Goal: Task Accomplishment & Management: Complete application form

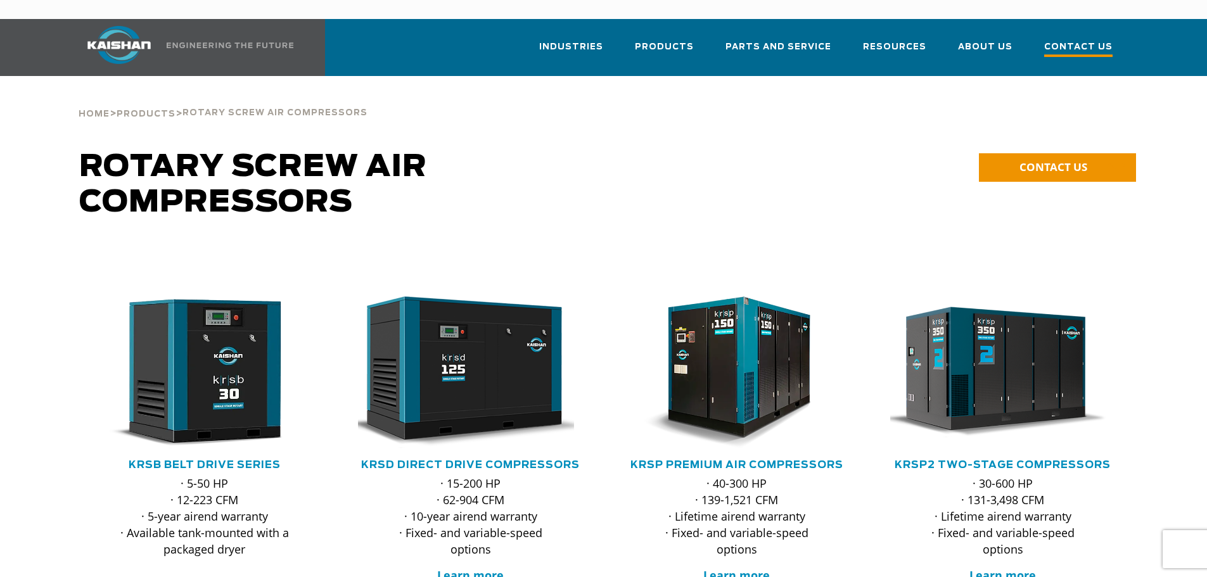
click at [1091, 40] on span "Contact Us" at bounding box center [1078, 48] width 68 height 17
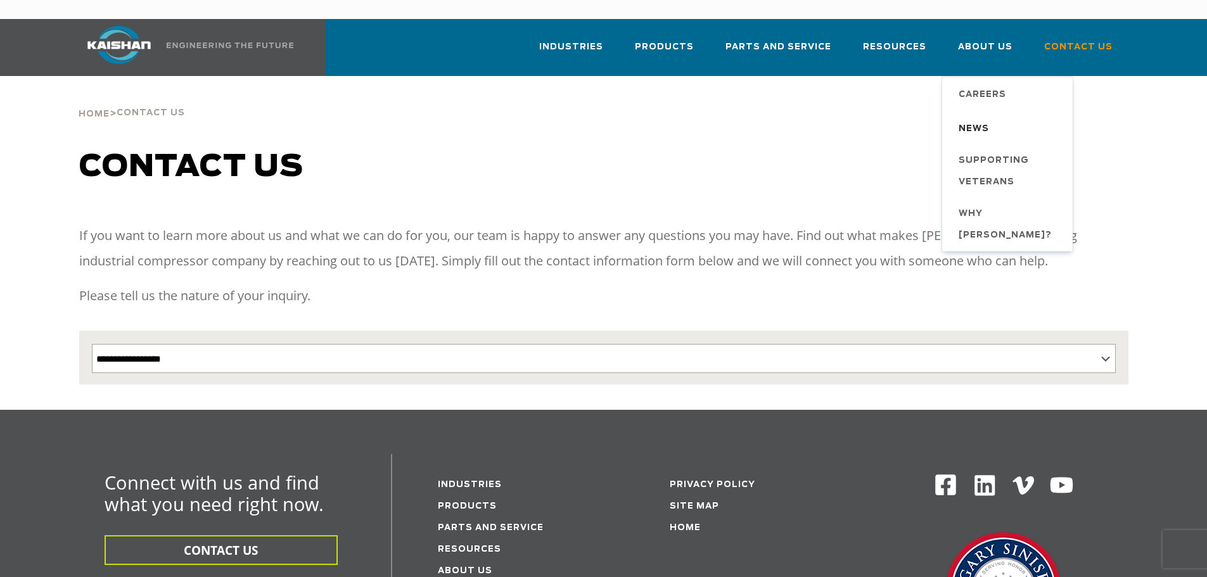
click at [982, 119] on span "News" at bounding box center [974, 130] width 30 height 22
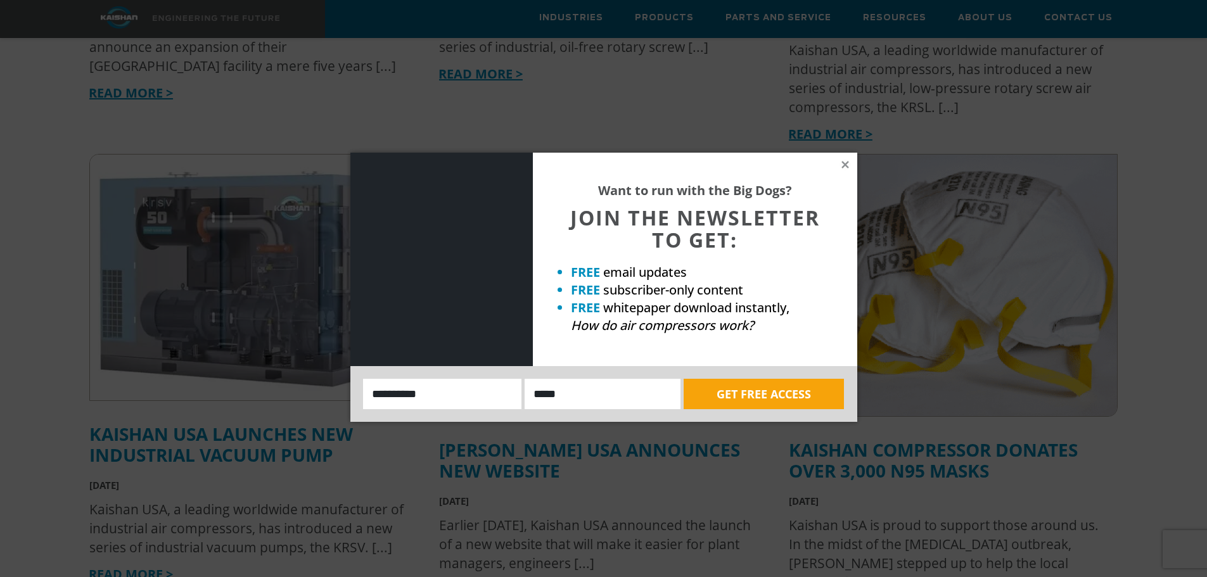
scroll to position [760, 0]
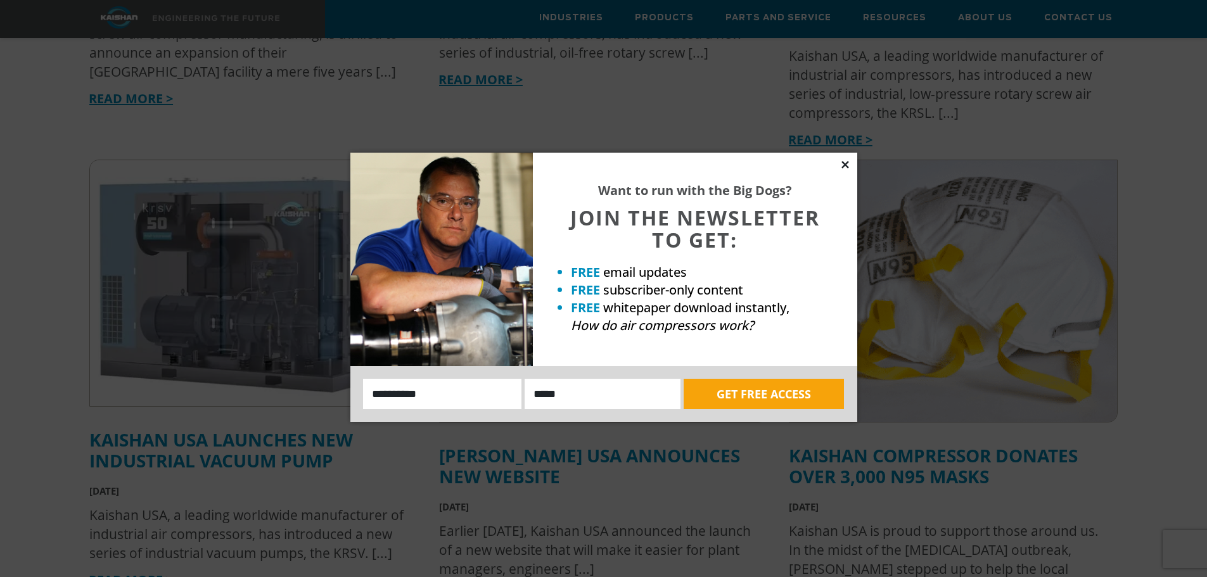
click at [845, 163] on icon at bounding box center [845, 164] width 7 height 7
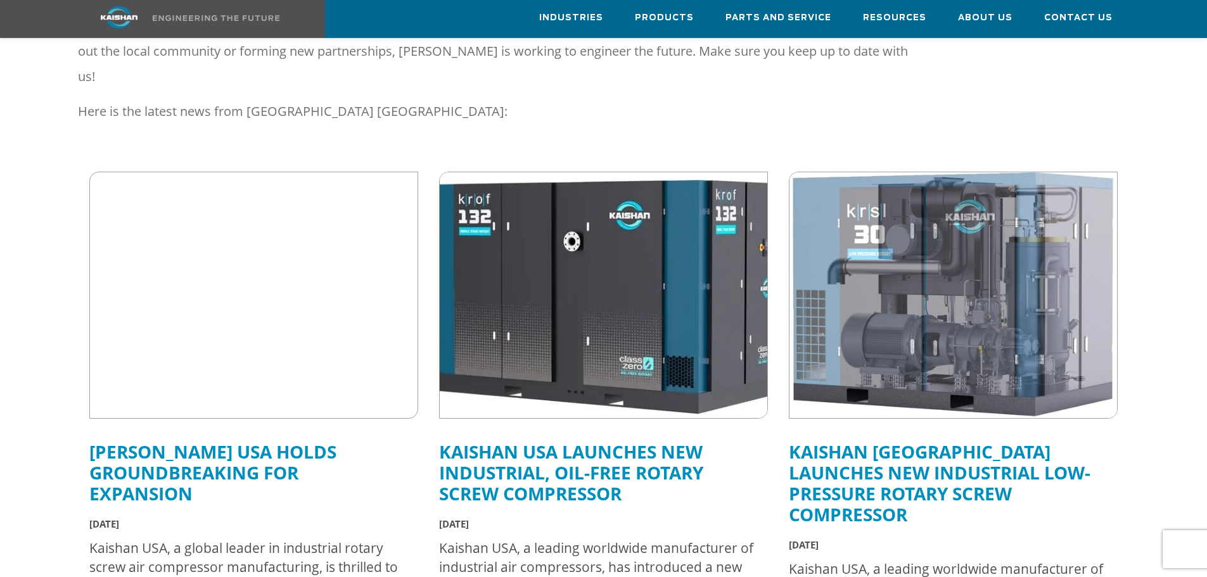
scroll to position [0, 0]
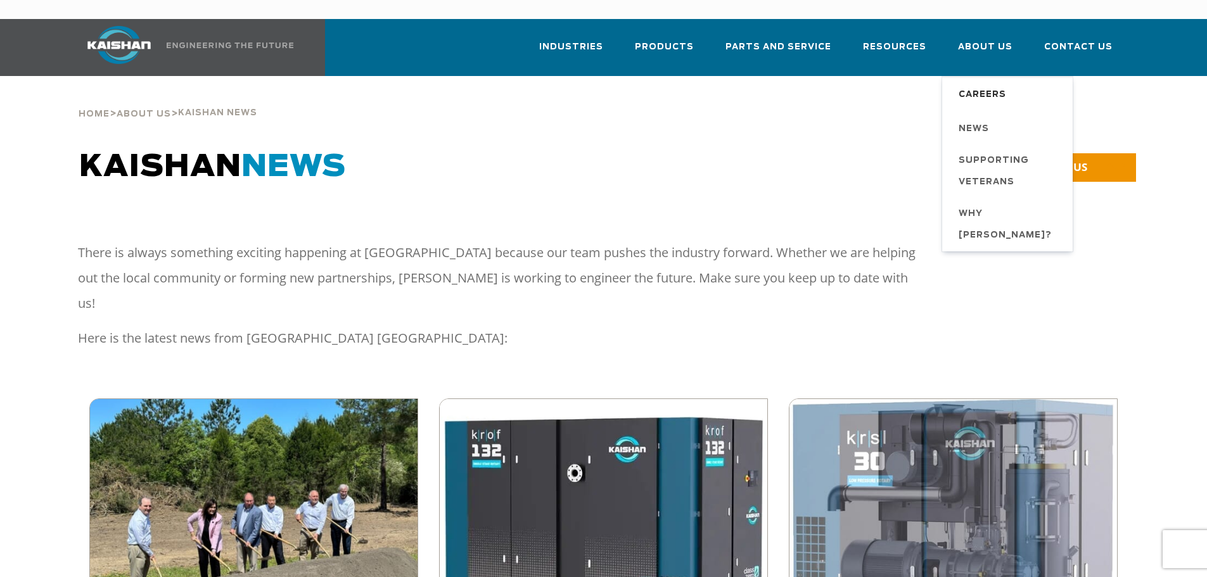
click at [998, 84] on span "Careers" at bounding box center [983, 95] width 48 height 22
click at [990, 84] on span "Careers" at bounding box center [983, 95] width 48 height 22
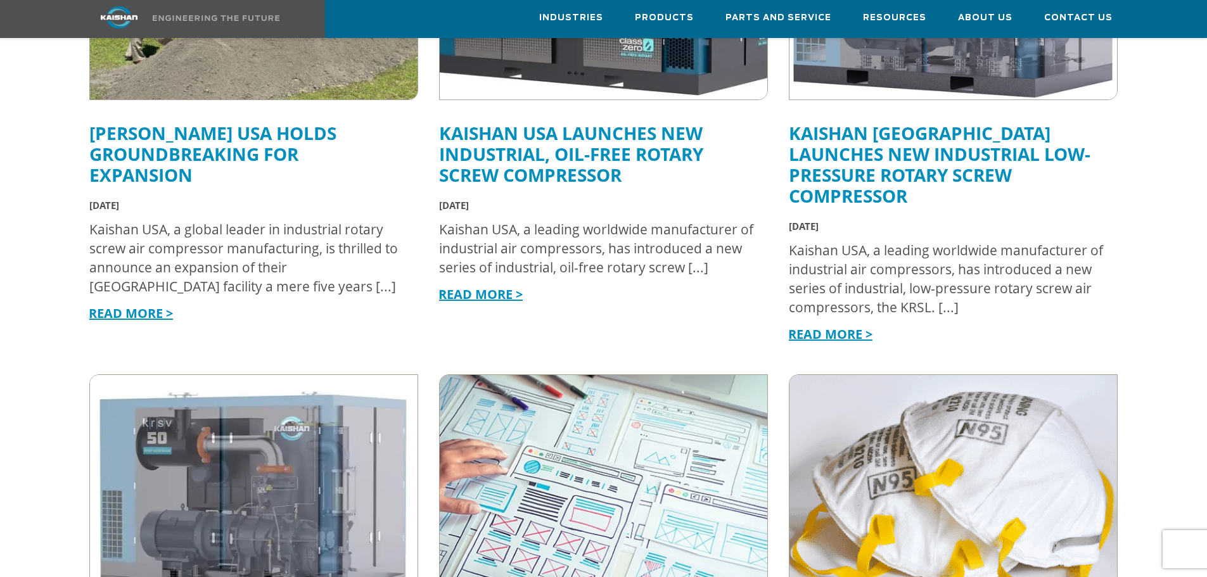
scroll to position [570, 0]
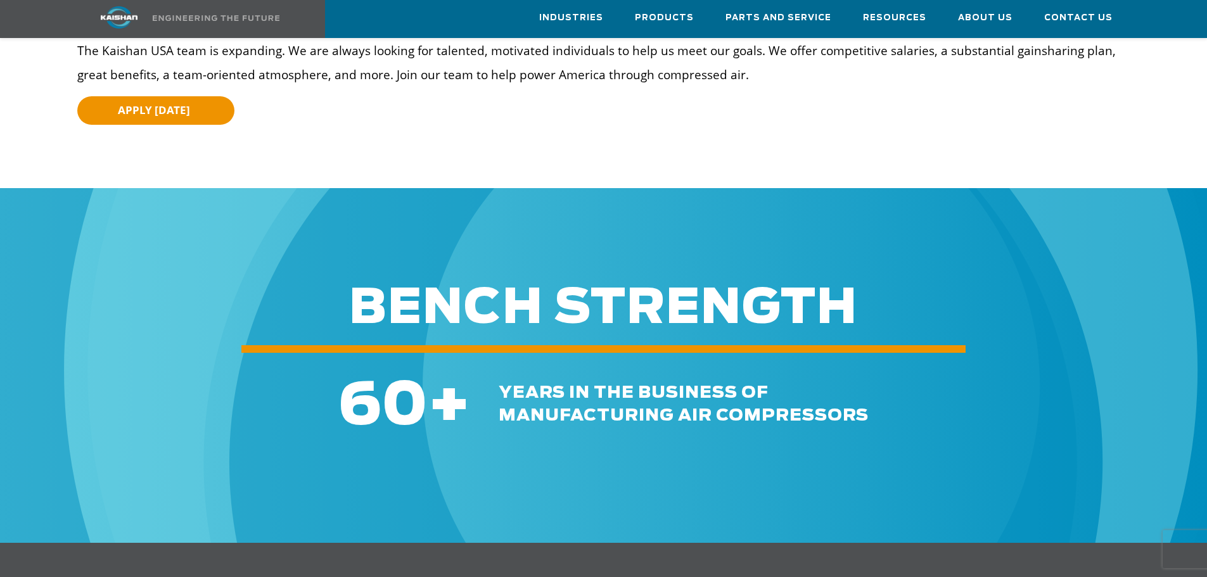
scroll to position [63, 0]
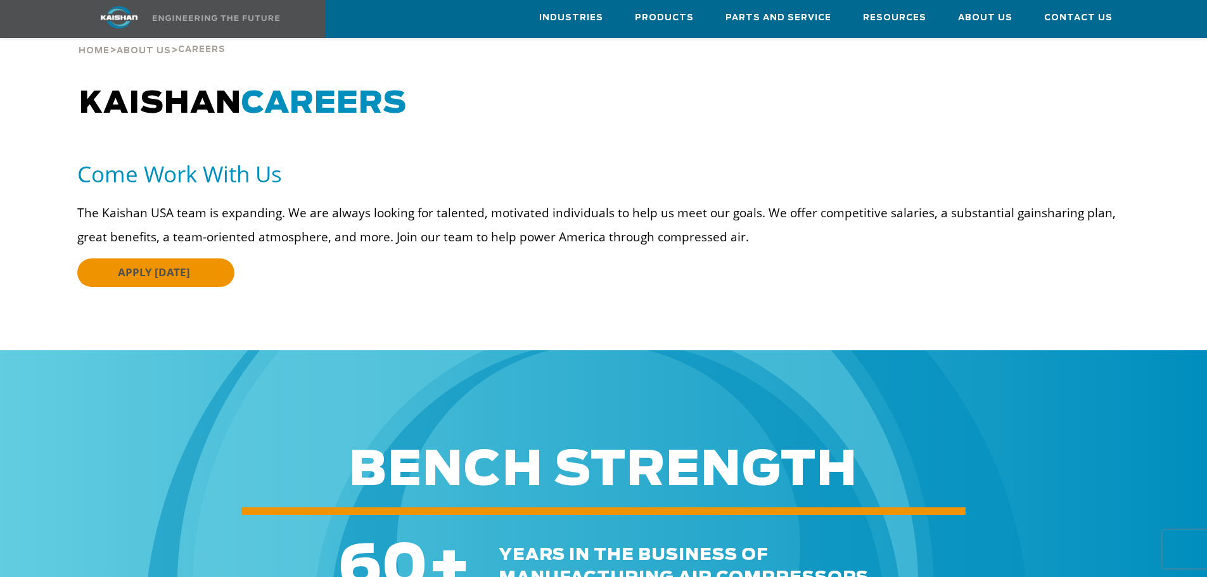
click at [165, 265] on span "APPLY [DATE]" at bounding box center [154, 272] width 72 height 15
click at [199, 259] on link "APPLY [DATE]" at bounding box center [155, 273] width 157 height 29
click at [170, 265] on span "APPLY [DATE]" at bounding box center [154, 272] width 72 height 15
